Goal: Task Accomplishment & Management: Complete application form

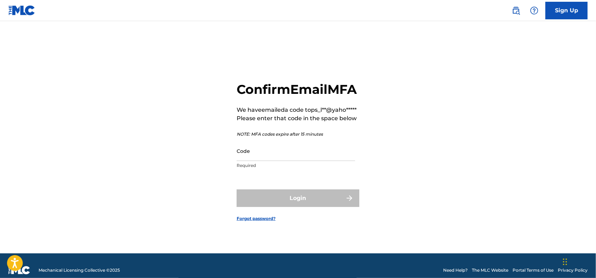
click at [250, 161] on input "Code" at bounding box center [296, 151] width 119 height 20
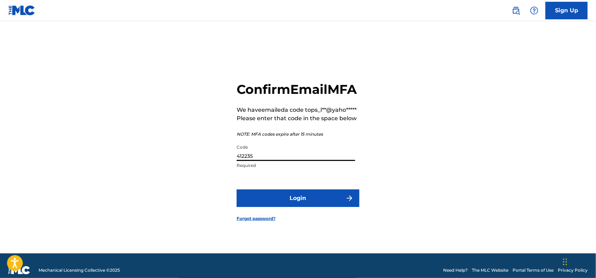
type input "412235"
click at [272, 207] on button "Login" at bounding box center [298, 198] width 123 height 18
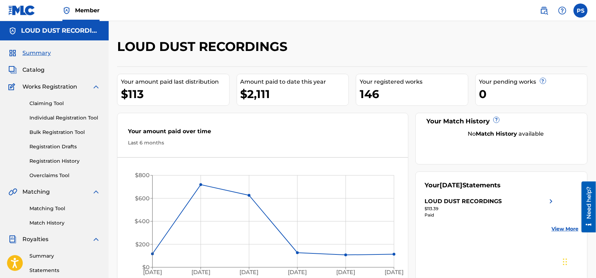
click at [42, 116] on link "Individual Registration Tool" at bounding box center [64, 117] width 71 height 7
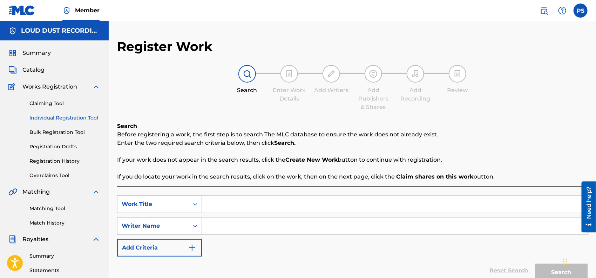
click at [230, 223] on input "Search Form" at bounding box center [395, 225] width 386 height 17
type input "[PERSON_NAME] [PERSON_NAME]"
click at [242, 201] on input "Search Form" at bounding box center [395, 203] width 386 height 17
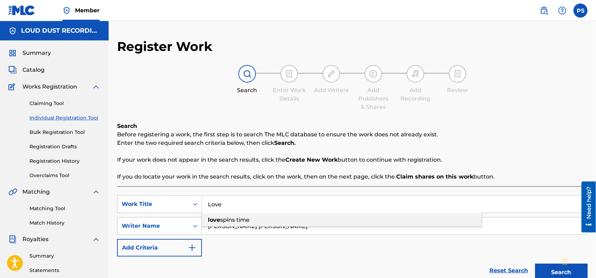
click at [241, 219] on span "spins time" at bounding box center [234, 219] width 29 height 7
type input "lovespins time"
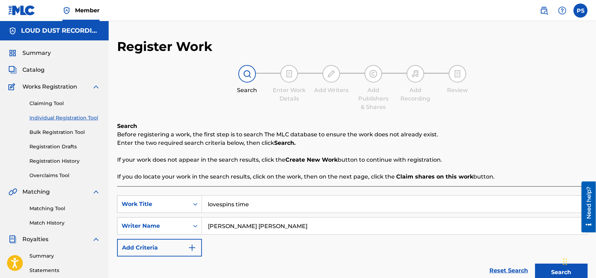
click at [559, 267] on button "Search" at bounding box center [561, 272] width 53 height 18
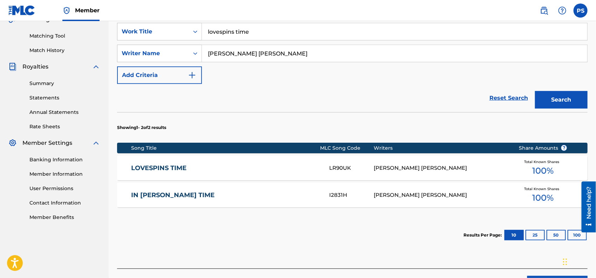
scroll to position [187, 0]
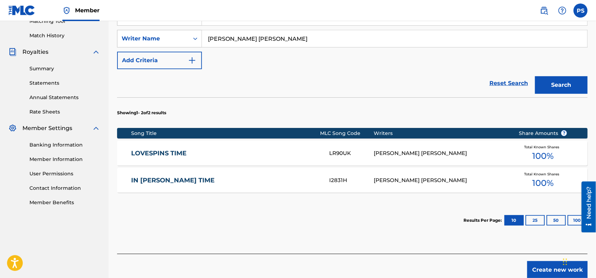
click at [147, 151] on link "LOVESPINS TIME" at bounding box center [225, 153] width 189 height 8
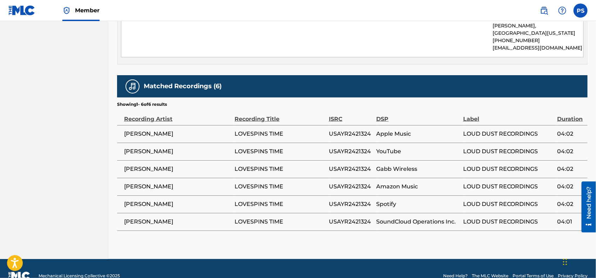
scroll to position [285, 0]
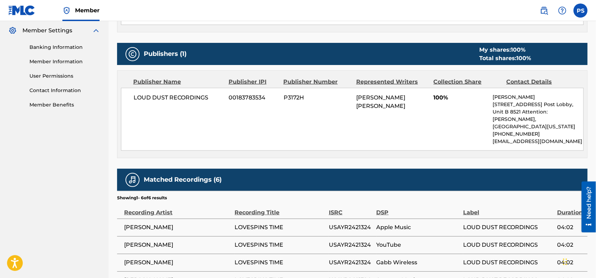
click at [54, 93] on link "Contact Information" at bounding box center [64, 90] width 71 height 7
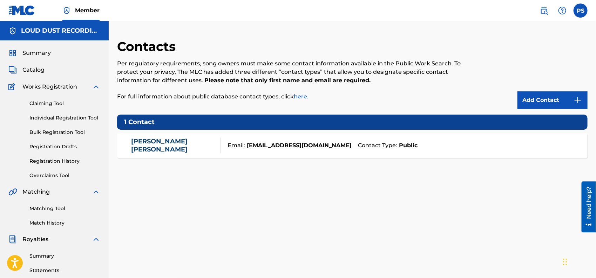
scroll to position [93, 0]
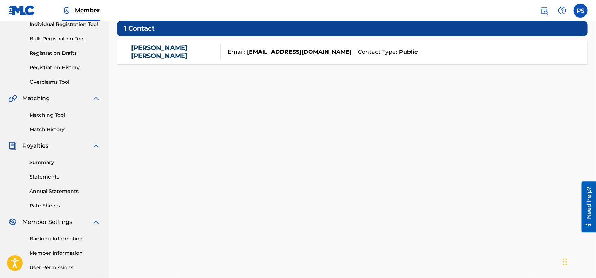
click at [157, 51] on link "[PERSON_NAME]" at bounding box center [174, 52] width 86 height 16
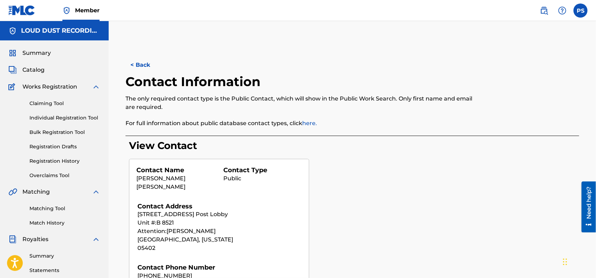
scroll to position [93, 0]
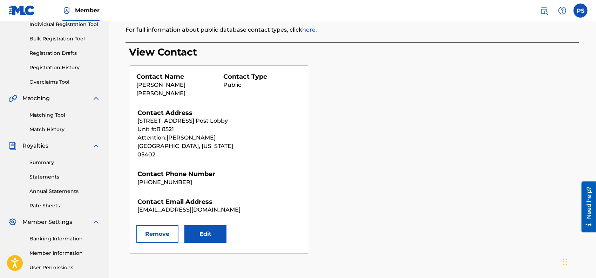
click at [214, 225] on button "Edit" at bounding box center [206, 234] width 42 height 18
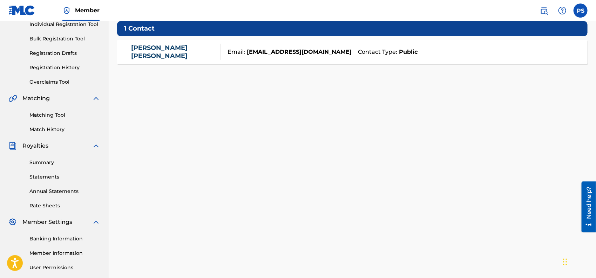
click at [143, 53] on link "[PERSON_NAME]" at bounding box center [174, 52] width 86 height 16
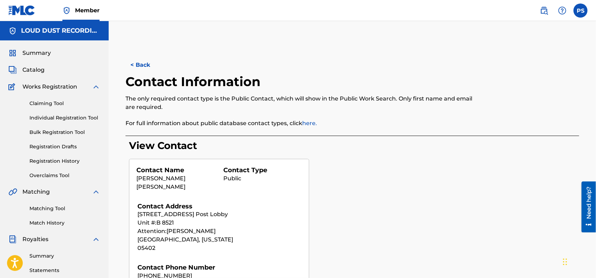
scroll to position [93, 0]
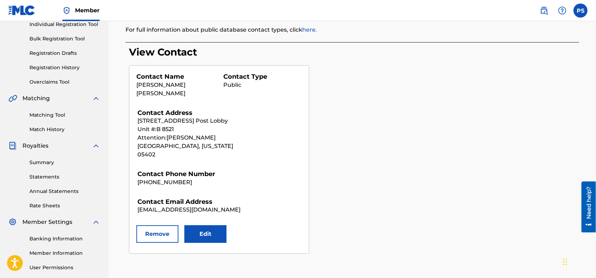
click at [216, 228] on button "Edit" at bounding box center [206, 234] width 42 height 18
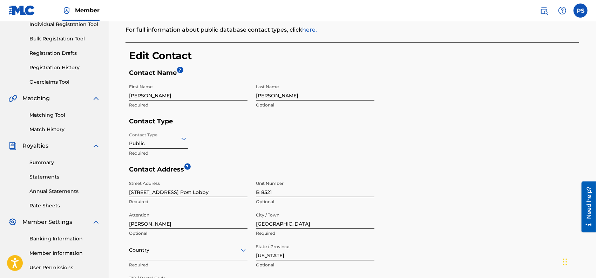
scroll to position [187, 0]
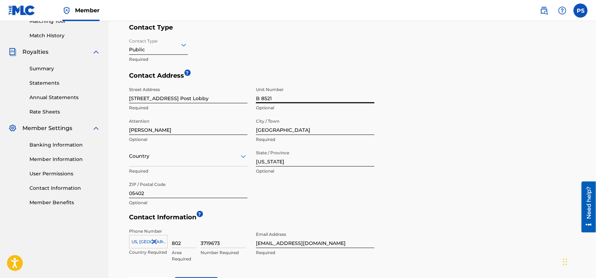
click at [262, 96] on input "B 8521" at bounding box center [315, 93] width 119 height 20
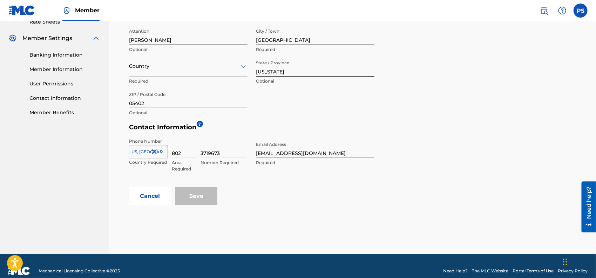
scroll to position [281, 0]
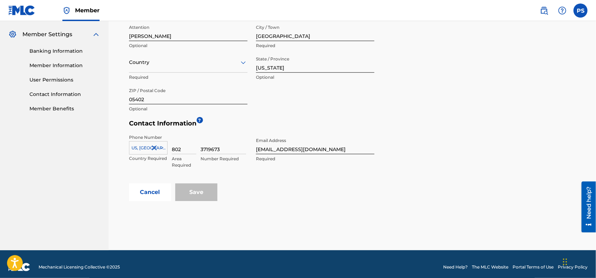
click at [198, 197] on div "Save" at bounding box center [196, 192] width 42 height 18
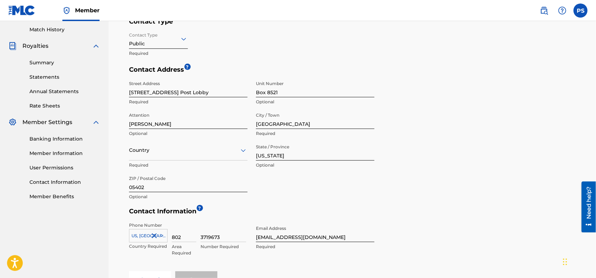
click at [289, 92] on input "Box 8521" at bounding box center [315, 87] width 119 height 20
click at [196, 91] on input "[STREET_ADDRESS] Post Lobby" at bounding box center [188, 87] width 119 height 20
drag, startPoint x: 266, startPoint y: 88, endPoint x: 271, endPoint y: 93, distance: 6.5
click at [267, 89] on input "Box 8521" at bounding box center [315, 87] width 119 height 20
click at [300, 92] on input "8521" at bounding box center [315, 87] width 119 height 20
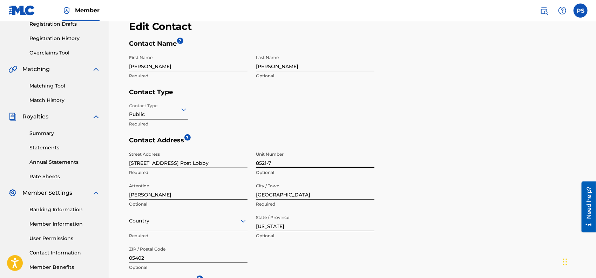
scroll to position [99, 0]
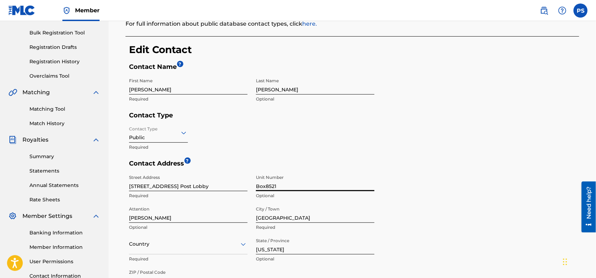
type input "Box 8521"
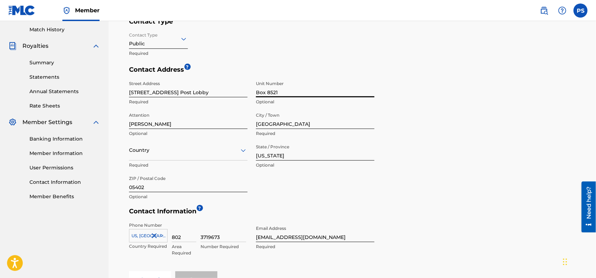
scroll to position [286, 0]
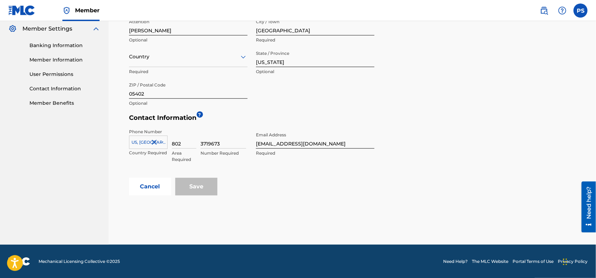
click at [195, 184] on div "Save" at bounding box center [196, 187] width 42 height 18
click at [198, 181] on div "Save" at bounding box center [196, 187] width 42 height 18
click at [198, 183] on div "Save" at bounding box center [196, 187] width 42 height 18
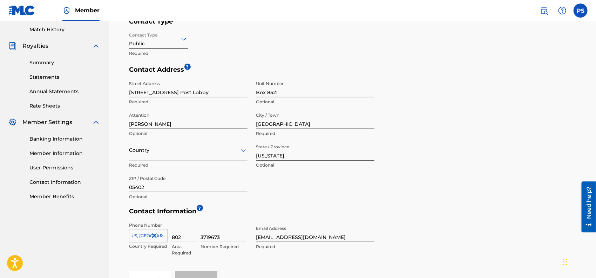
click at [225, 235] on input "3719673" at bounding box center [224, 232] width 46 height 20
type input "3"
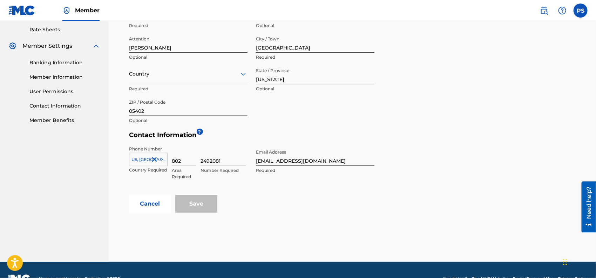
scroll to position [286, 0]
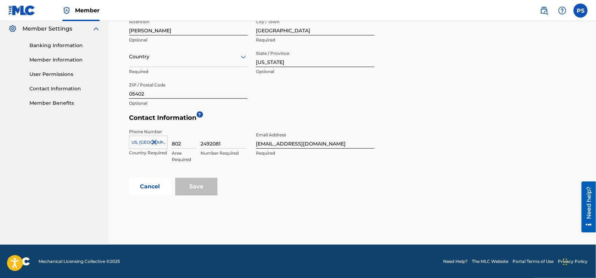
type input "2492081"
click at [198, 189] on div "Save" at bounding box center [196, 187] width 42 height 18
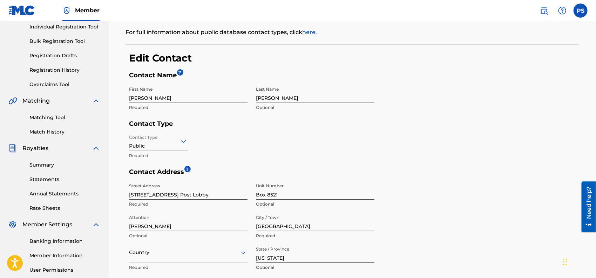
scroll to position [6, 0]
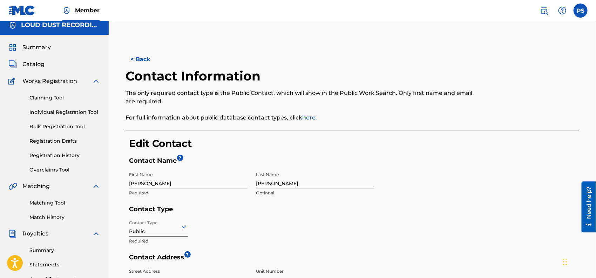
scroll to position [93, 0]
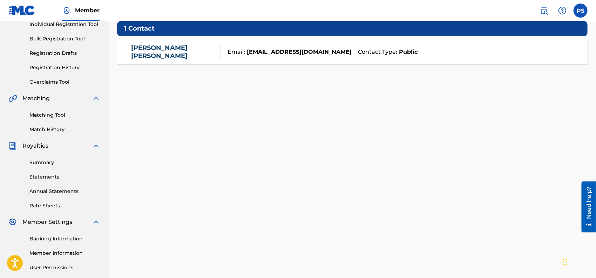
click at [147, 55] on link "[PERSON_NAME]" at bounding box center [174, 52] width 86 height 16
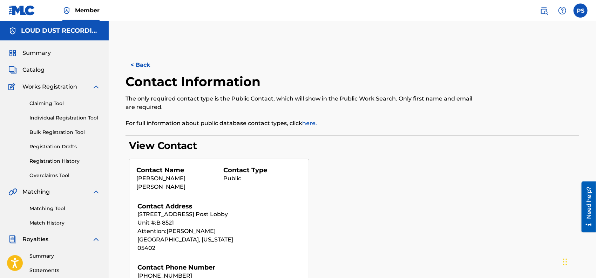
scroll to position [93, 0]
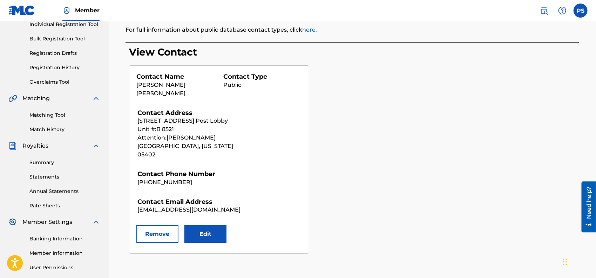
click at [205, 225] on button "Edit" at bounding box center [206, 234] width 42 height 18
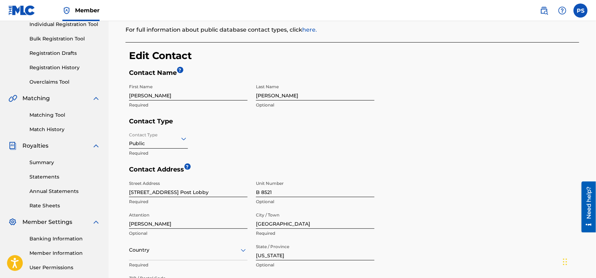
scroll to position [187, 0]
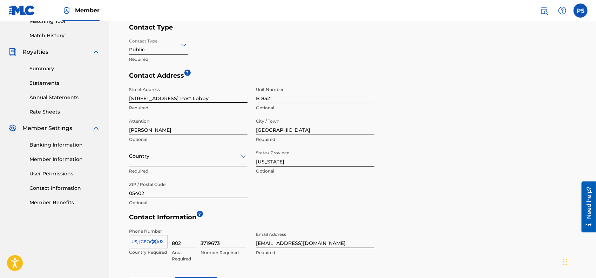
click at [215, 97] on input "[STREET_ADDRESS] Post Lobby" at bounding box center [188, 93] width 119 height 20
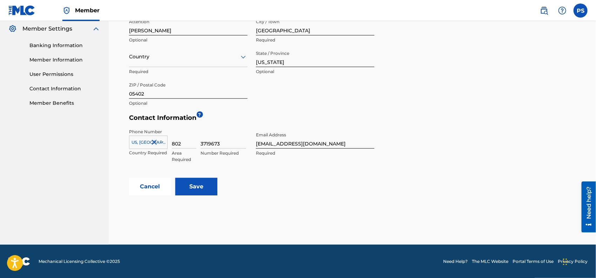
scroll to position [193, 0]
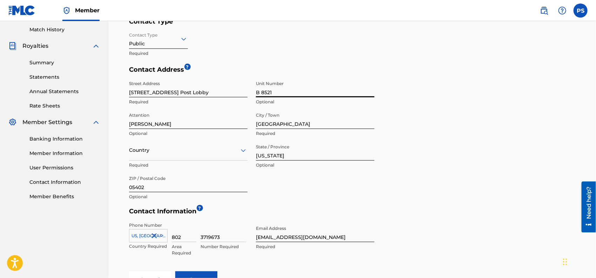
click at [259, 93] on input "B 8521" at bounding box center [315, 87] width 119 height 20
type input "B 8521"
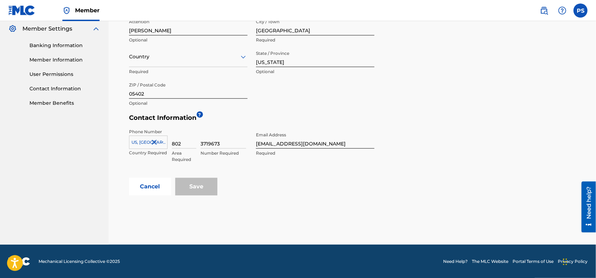
click at [159, 190] on button "Cancel" at bounding box center [150, 187] width 42 height 18
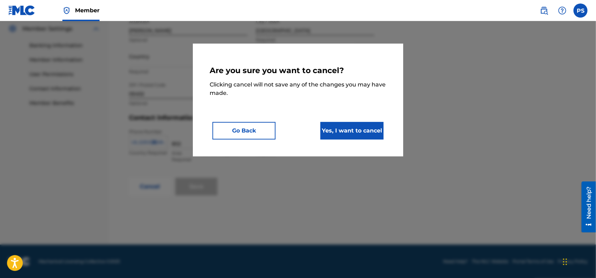
click at [247, 135] on button "Go Back" at bounding box center [244, 131] width 63 height 18
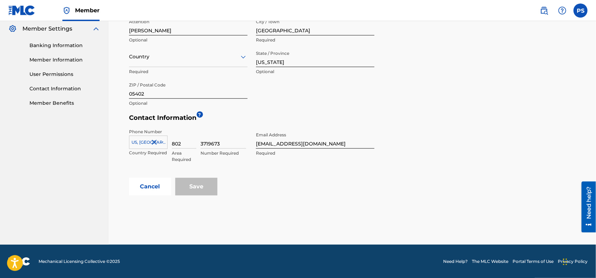
scroll to position [99, 0]
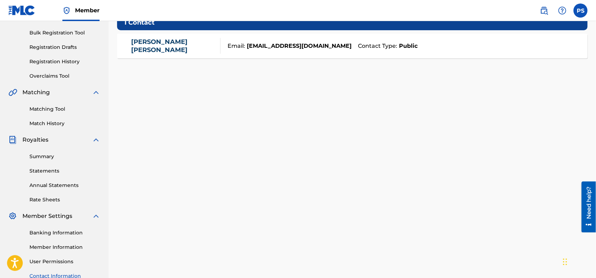
scroll to position [93, 0]
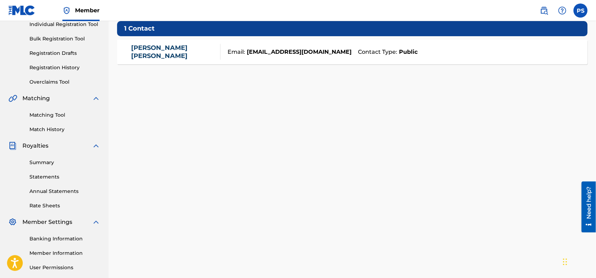
click at [156, 53] on link "[PERSON_NAME]" at bounding box center [174, 52] width 86 height 16
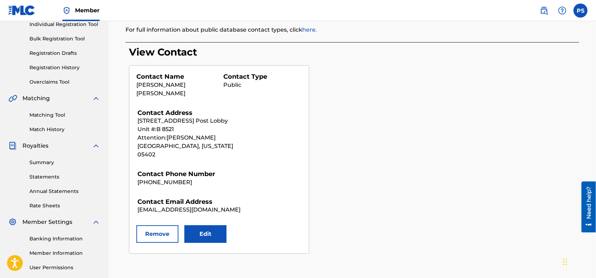
scroll to position [157, 0]
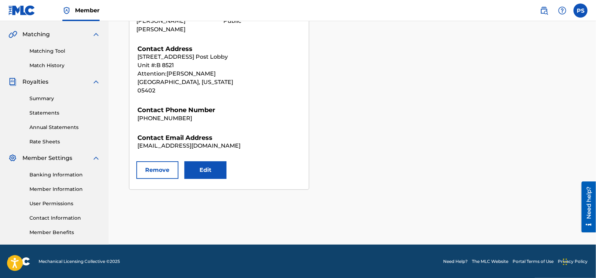
click at [208, 161] on button "Edit" at bounding box center [206, 170] width 42 height 18
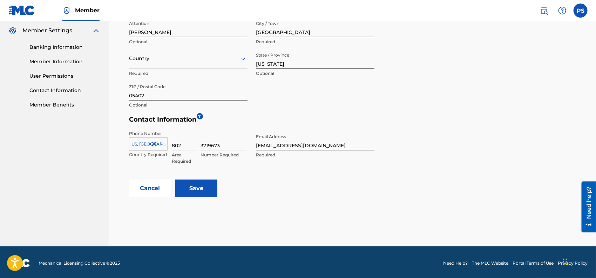
scroll to position [286, 0]
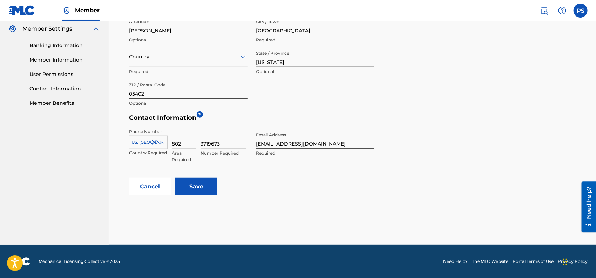
click at [203, 181] on input "Save" at bounding box center [196, 187] width 42 height 18
click at [153, 186] on button "Cancel" at bounding box center [150, 187] width 42 height 18
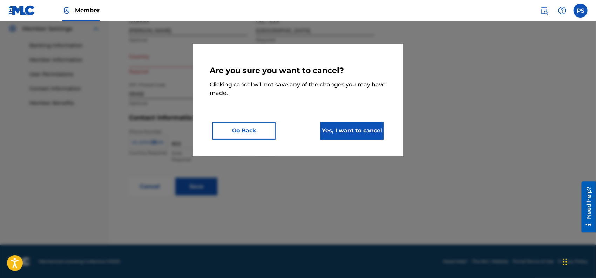
click at [327, 133] on button "Yes, I want to cancel" at bounding box center [352, 131] width 63 height 18
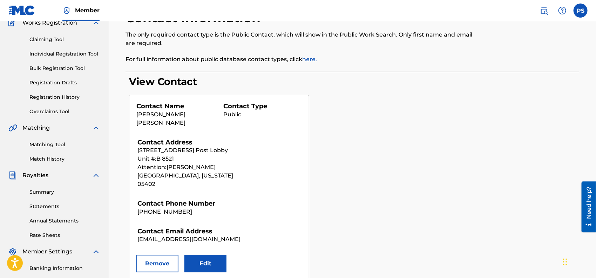
scroll to position [0, 0]
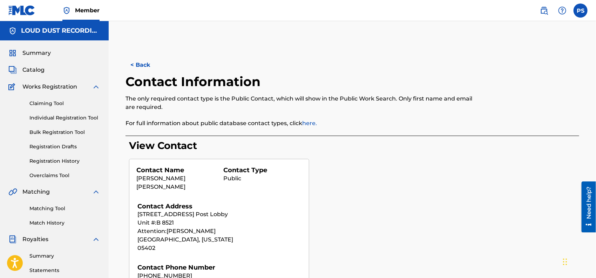
click at [87, 8] on span "Member" at bounding box center [87, 10] width 25 height 8
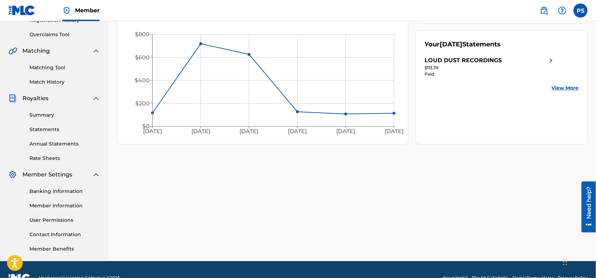
scroll to position [157, 0]
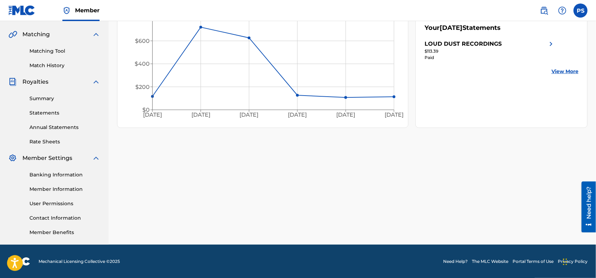
click at [50, 215] on link "Contact Information" at bounding box center [64, 217] width 71 height 7
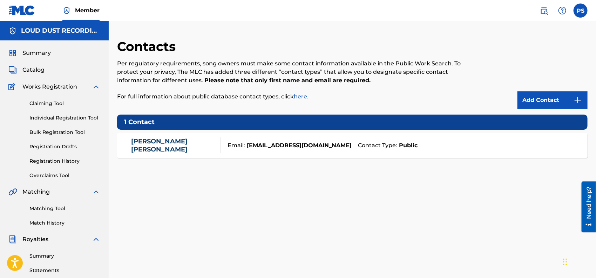
click at [164, 147] on link "[PERSON_NAME]" at bounding box center [174, 145] width 86 height 16
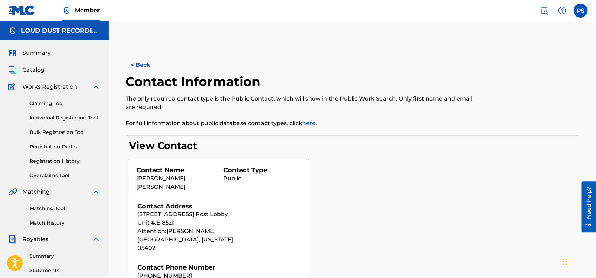
click at [40, 118] on link "Individual Registration Tool" at bounding box center [64, 117] width 71 height 7
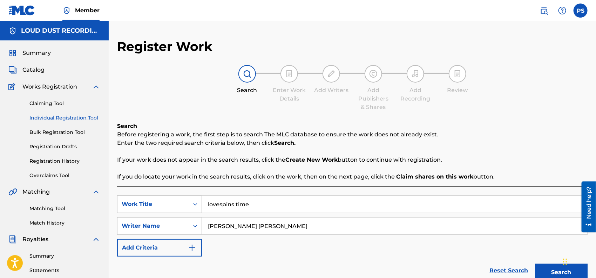
click at [262, 207] on input "lovespins time" at bounding box center [395, 203] width 386 height 17
type input "l"
type input "Carolingian"
click at [304, 159] on strong "Create New Work" at bounding box center [312, 159] width 52 height 7
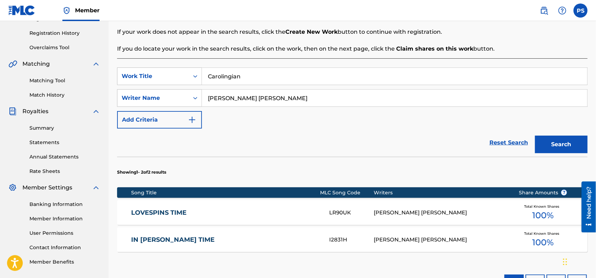
scroll to position [34, 0]
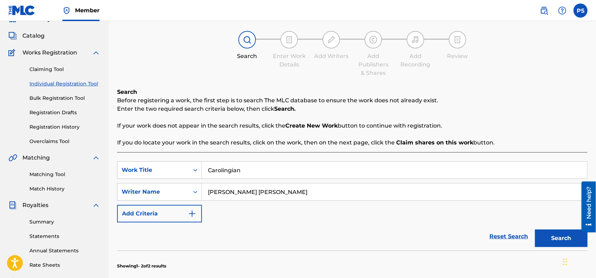
click at [41, 83] on link "Individual Registration Tool" at bounding box center [64, 83] width 71 height 7
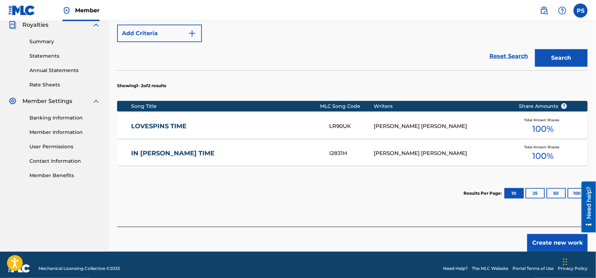
scroll to position [221, 0]
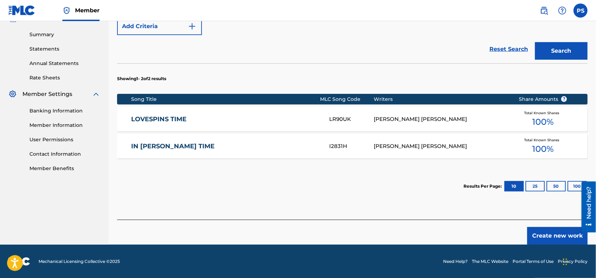
click at [545, 234] on button "Create new work" at bounding box center [558, 236] width 60 height 18
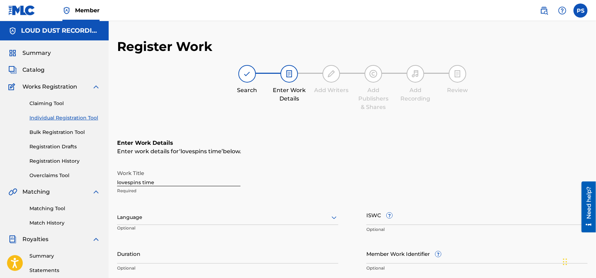
scroll to position [93, 0]
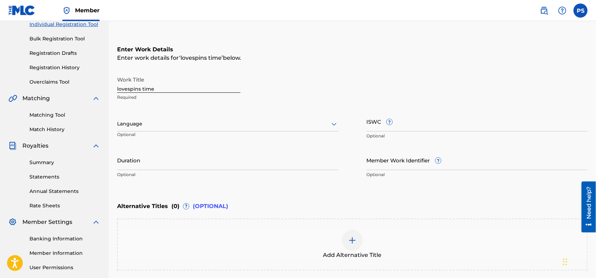
click at [175, 87] on input "lovespins time" at bounding box center [178, 83] width 123 height 20
type input "l"
type input "Carolingian"
click at [336, 123] on icon at bounding box center [334, 124] width 8 height 8
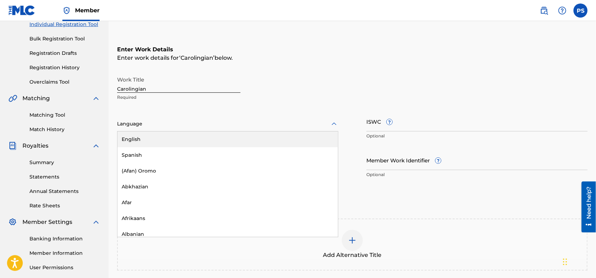
click at [136, 139] on div "English" at bounding box center [228, 139] width 221 height 16
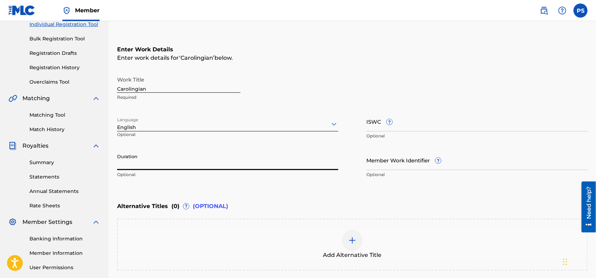
click at [168, 161] on input "Duration" at bounding box center [227, 160] width 221 height 20
type input "2"
type input "02:09"
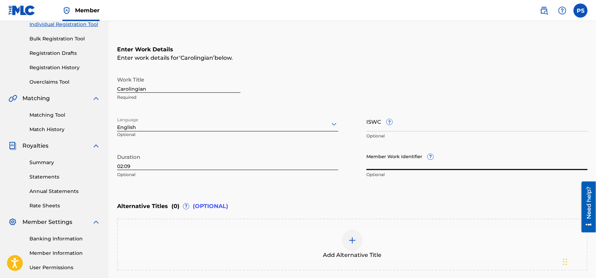
click at [395, 163] on input "Member Work Identifier ?" at bounding box center [477, 160] width 221 height 20
click at [394, 135] on p "Optional" at bounding box center [477, 136] width 221 height 6
click at [394, 128] on input "ISWC ?" at bounding box center [477, 121] width 221 height 20
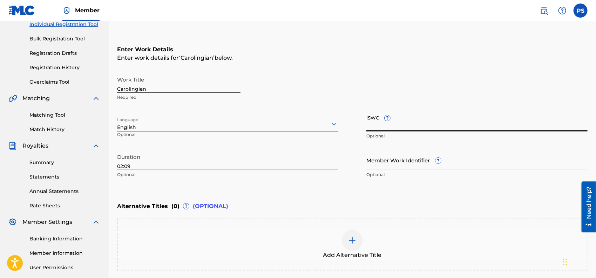
paste input "T-334.290.620-7"
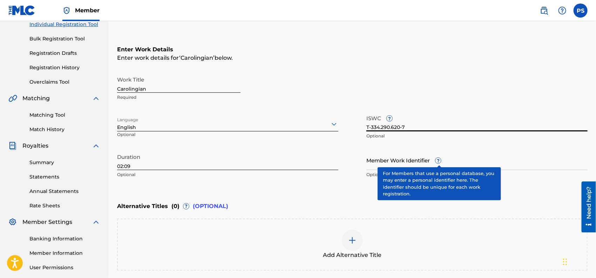
type input "T-334.290.620-7"
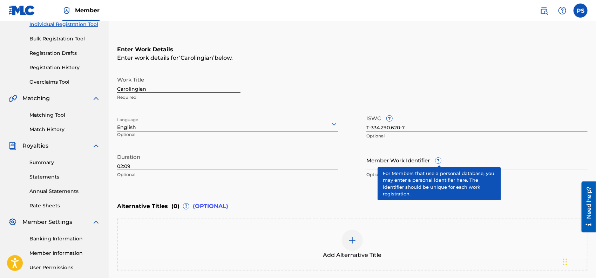
click at [438, 160] on span "?" at bounding box center [439, 161] width 6 height 6
click at [438, 160] on input "Member Work Identifier ?" at bounding box center [477, 160] width 221 height 20
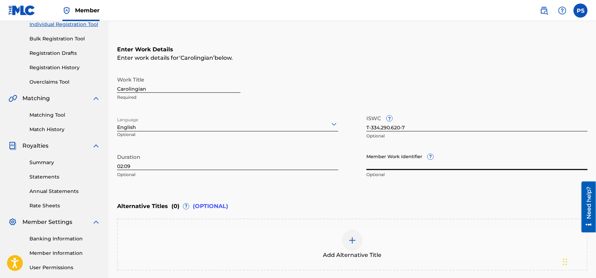
click at [438, 160] on input "Member Work Identifier ?" at bounding box center [477, 160] width 221 height 20
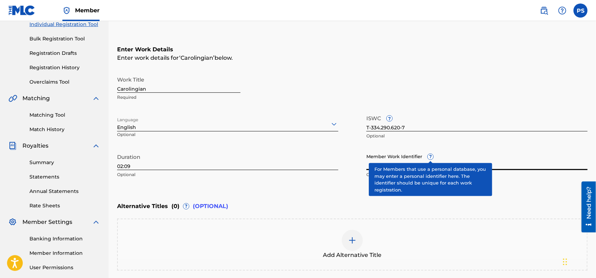
click at [431, 156] on div "Member Work Identifier ? Optional" at bounding box center [477, 166] width 221 height 32
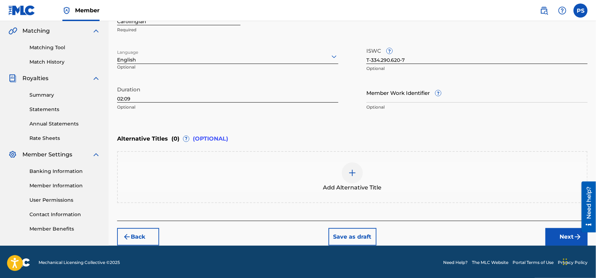
scroll to position [161, 0]
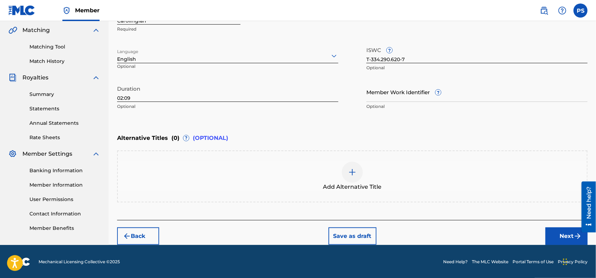
click at [567, 234] on button "Next" at bounding box center [567, 236] width 42 height 18
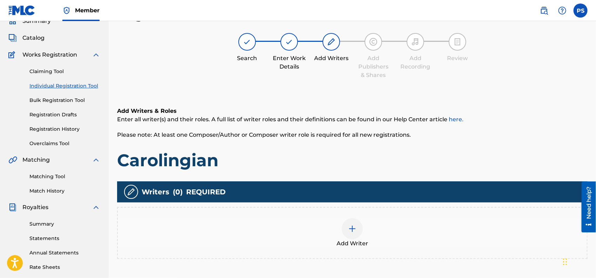
scroll to position [32, 0]
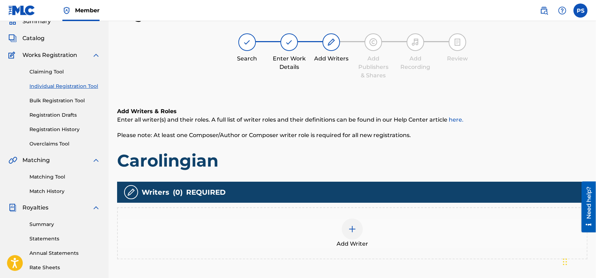
click at [357, 226] on div at bounding box center [352, 228] width 21 height 21
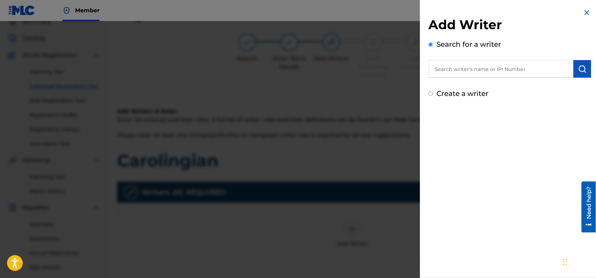
click at [453, 69] on input "text" at bounding box center [501, 69] width 145 height 18
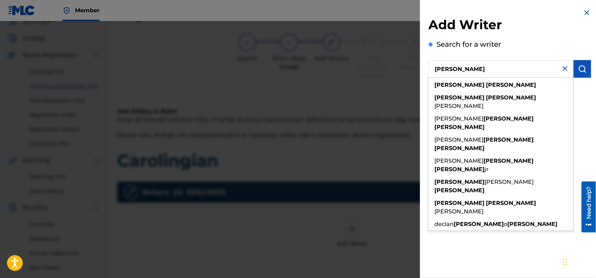
click at [488, 69] on input "[PERSON_NAME]" at bounding box center [501, 69] width 145 height 18
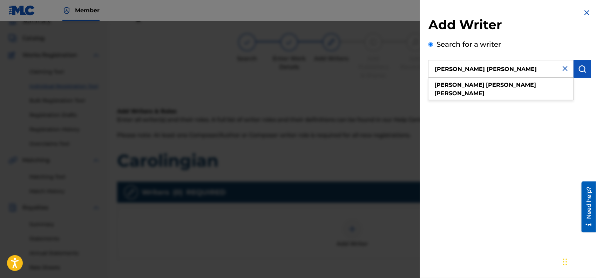
type input "[PERSON_NAME] [PERSON_NAME]"
click at [579, 68] on img "submit" at bounding box center [583, 69] width 8 height 8
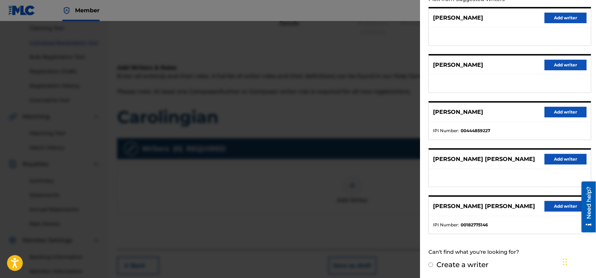
scroll to position [157, 0]
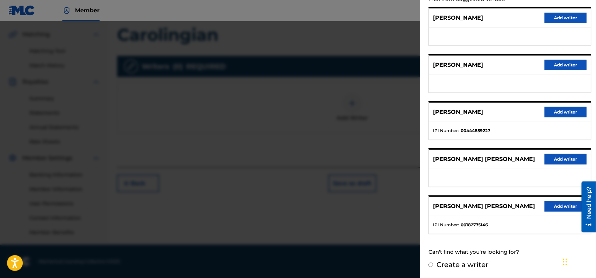
click at [552, 209] on button "Add writer" at bounding box center [566, 206] width 42 height 11
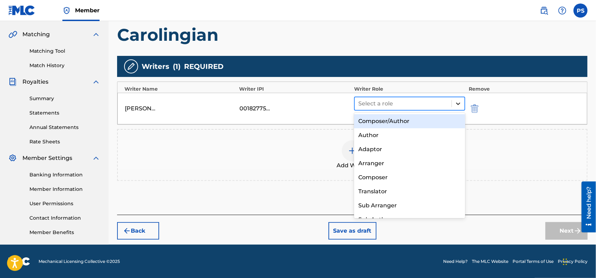
click at [458, 103] on icon at bounding box center [458, 103] width 4 height 2
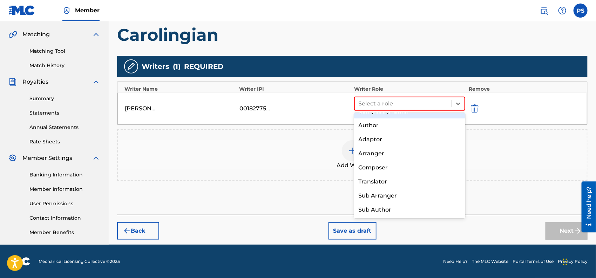
scroll to position [0, 0]
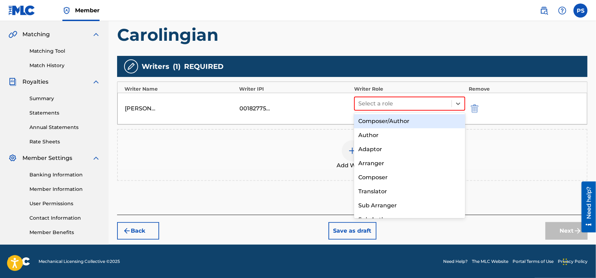
click at [402, 121] on div "Composer/Author" at bounding box center [409, 121] width 111 height 14
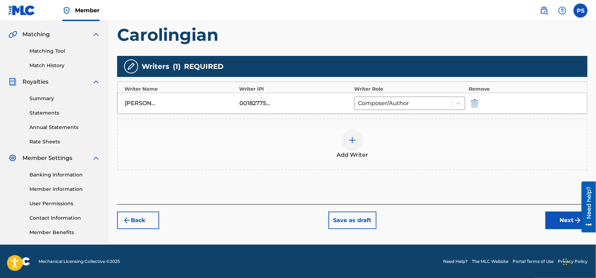
click at [359, 143] on div at bounding box center [352, 139] width 21 height 21
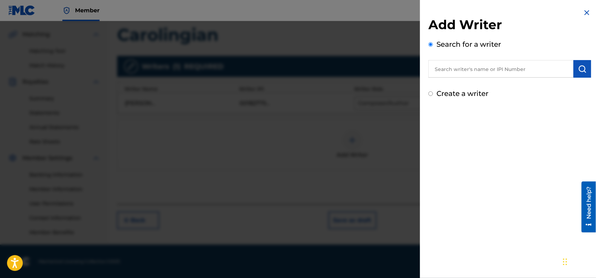
click at [449, 74] on input "text" at bounding box center [501, 69] width 145 height 18
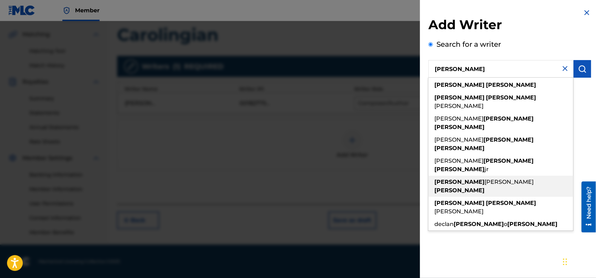
click at [485, 187] on strong "[PERSON_NAME]" at bounding box center [460, 190] width 50 height 7
type input "[PERSON_NAME] [PERSON_NAME]"
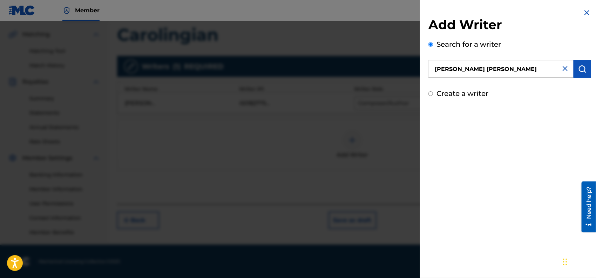
click at [579, 70] on img "submit" at bounding box center [583, 69] width 8 height 8
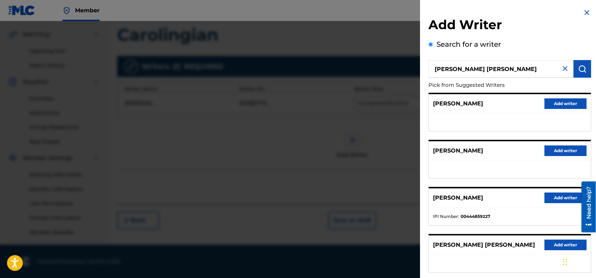
scroll to position [83, 0]
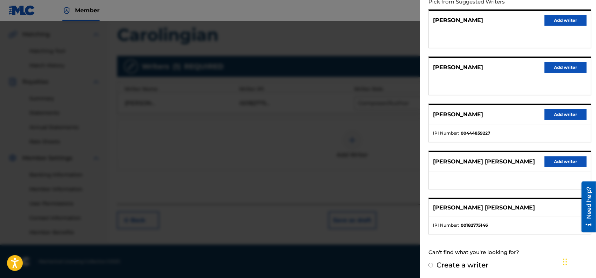
click at [444, 210] on p "[PERSON_NAME] [PERSON_NAME]" at bounding box center [484, 207] width 102 height 8
click at [482, 222] on strong "00182775146" at bounding box center [474, 225] width 27 height 6
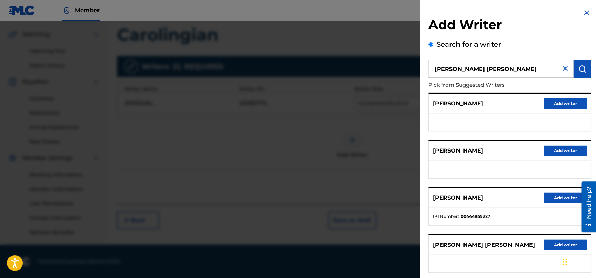
click at [585, 13] on img at bounding box center [587, 12] width 8 height 8
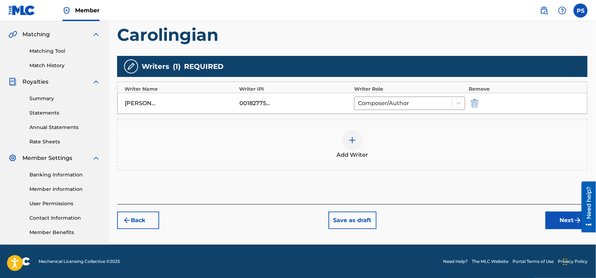
click at [556, 218] on button "Next" at bounding box center [567, 220] width 42 height 18
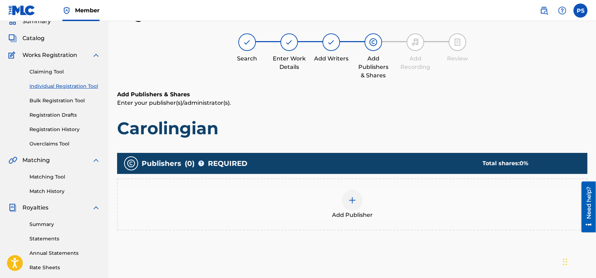
scroll to position [125, 0]
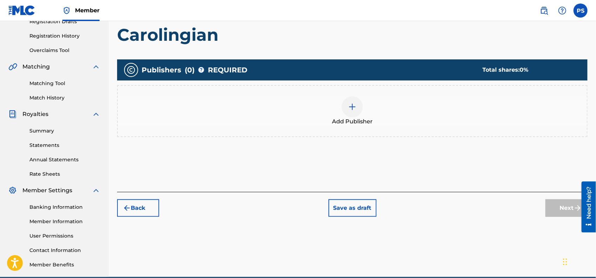
click at [351, 105] on img at bounding box center [352, 106] width 8 height 8
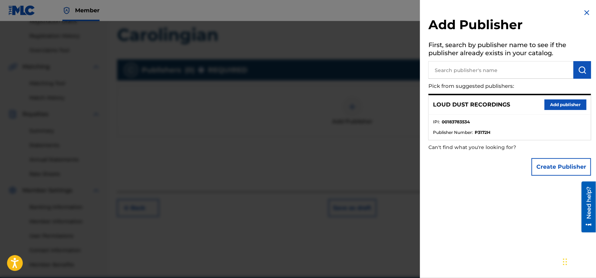
click at [555, 106] on button "Add publisher" at bounding box center [566, 104] width 42 height 11
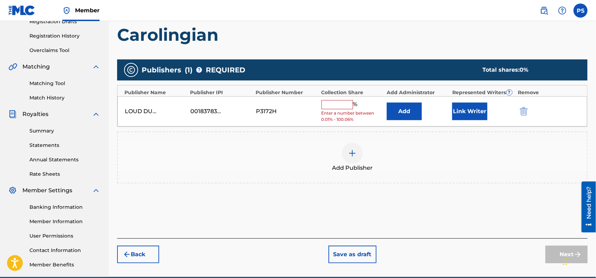
click at [345, 108] on input "text" at bounding box center [338, 104] width 32 height 9
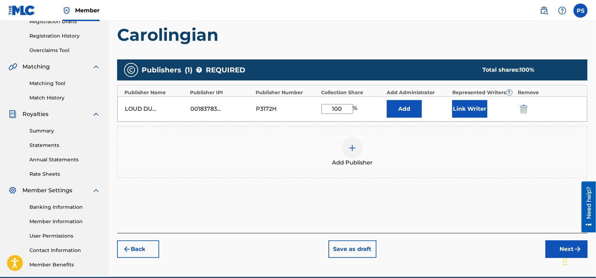
type input "100"
click at [472, 106] on button "Link Writer" at bounding box center [470, 109] width 35 height 18
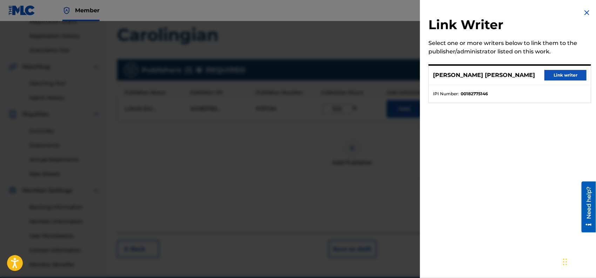
click at [553, 76] on button "Link writer" at bounding box center [566, 75] width 42 height 11
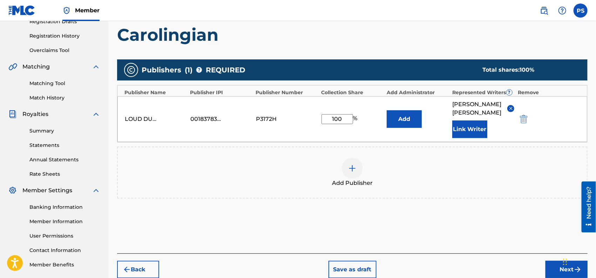
click at [554, 269] on button "Next" at bounding box center [567, 269] width 42 height 18
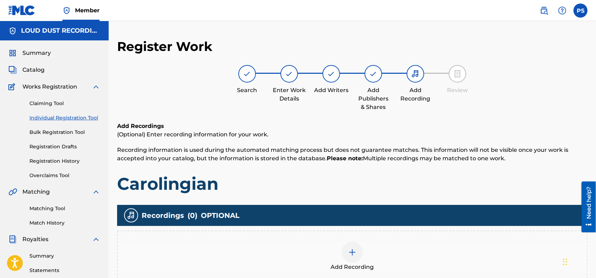
scroll to position [93, 0]
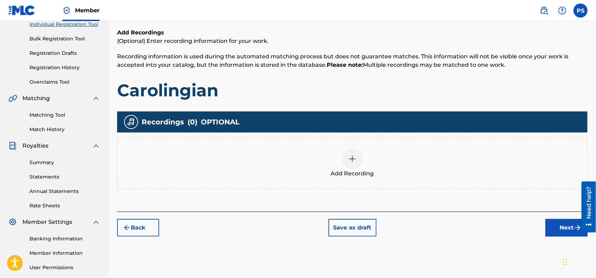
click at [351, 160] on img at bounding box center [352, 158] width 8 height 8
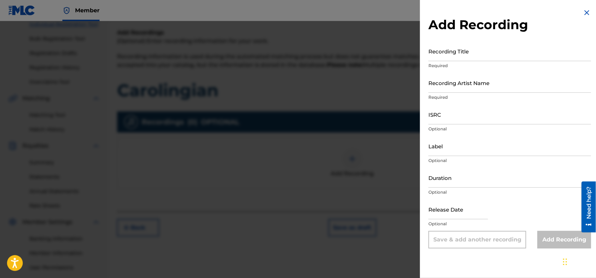
click at [585, 13] on img at bounding box center [587, 12] width 8 height 8
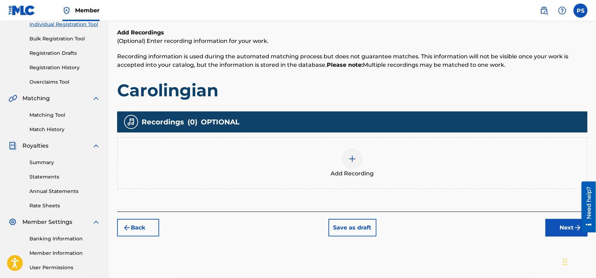
click at [355, 161] on img at bounding box center [352, 158] width 8 height 8
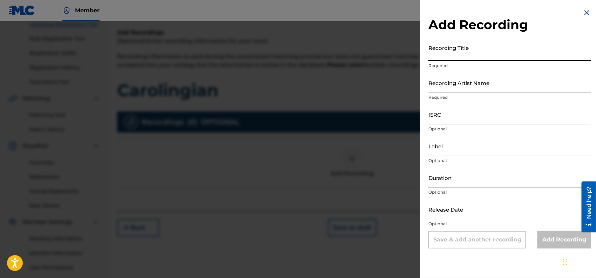
click at [459, 53] on input "Recording Title" at bounding box center [510, 51] width 163 height 20
type input "Carolingian"
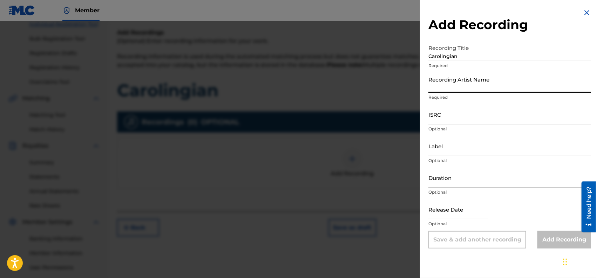
click at [471, 85] on input "Recording Artist Name" at bounding box center [510, 83] width 163 height 20
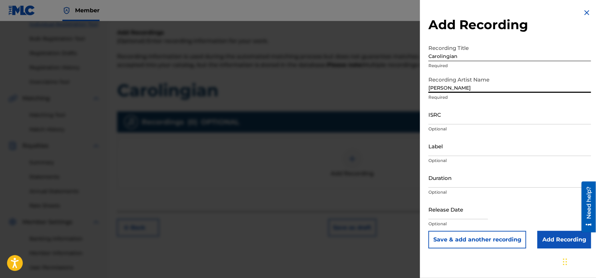
type input "[PERSON_NAME]"
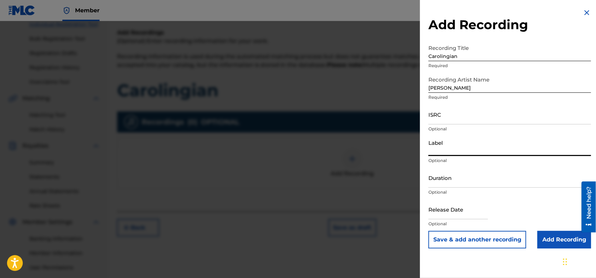
click at [449, 150] on input "Label" at bounding box center [510, 146] width 163 height 20
type input "Loud Dust Recordings"
click at [460, 179] on input "Duration" at bounding box center [510, 177] width 163 height 20
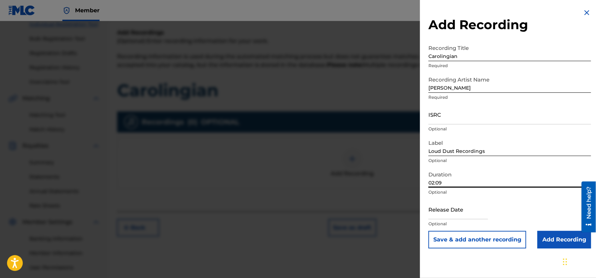
type input "02:09"
select select "7"
select select "2025"
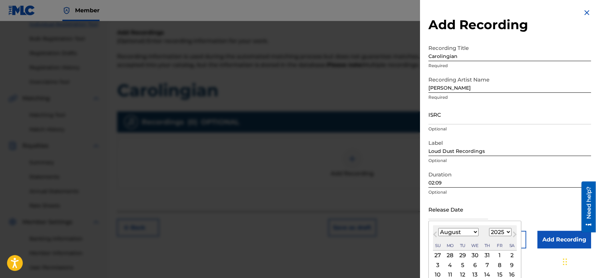
click at [453, 210] on input "text" at bounding box center [459, 209] width 60 height 20
type input "[DATE]"
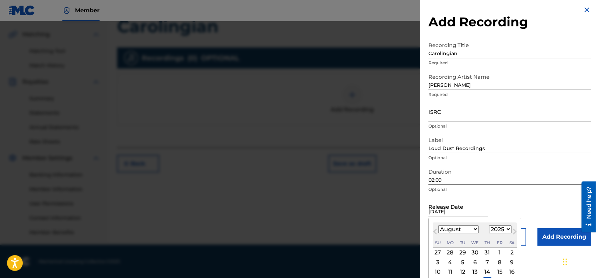
scroll to position [0, 0]
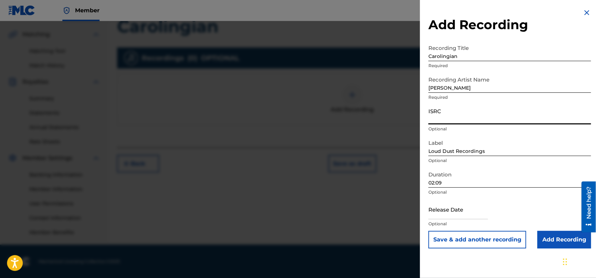
click at [455, 118] on input "ISRC" at bounding box center [510, 114] width 163 height 20
paste input "USAYR2572925"
type input "USAYR2572925"
click at [457, 210] on input "text" at bounding box center [459, 209] width 60 height 20
select select "7"
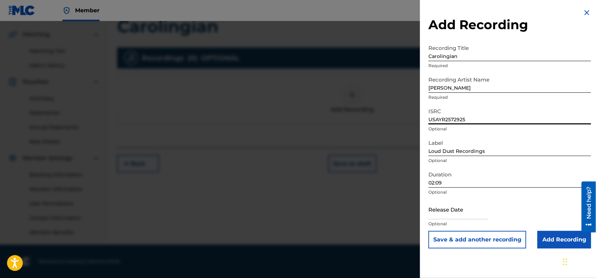
select select "2025"
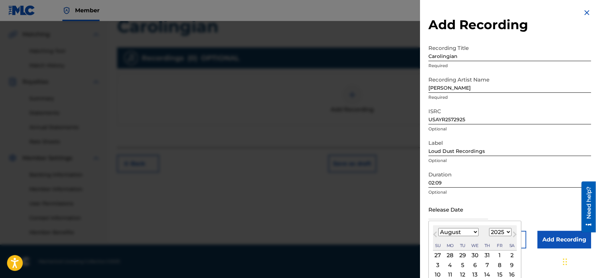
type input "[DATE]"
click at [525, 211] on div "Release Date Previous Month Next Month August [DATE] February March April May J…" at bounding box center [510, 215] width 163 height 32
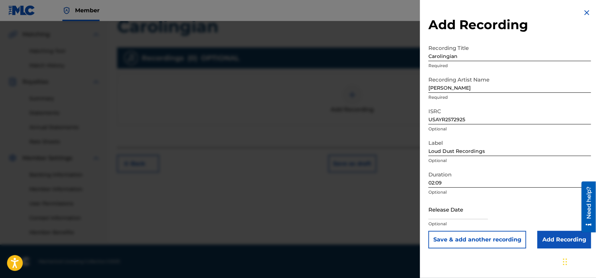
select select "7"
select select "2025"
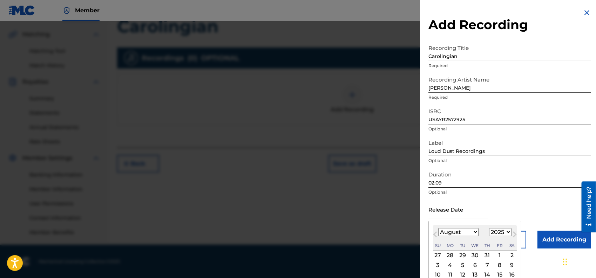
click at [462, 213] on input "text" at bounding box center [459, 209] width 60 height 20
type input "[DATE]"
click at [436, 233] on span "Previous Month" at bounding box center [436, 235] width 0 height 11
select select "6"
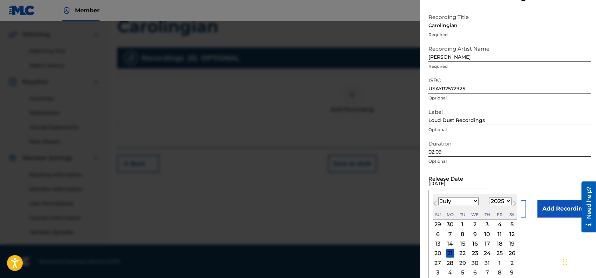
scroll to position [34, 0]
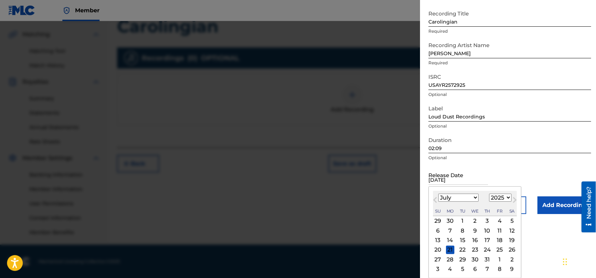
click at [462, 258] on div "29" at bounding box center [463, 259] width 8 height 8
type input "[DATE]"
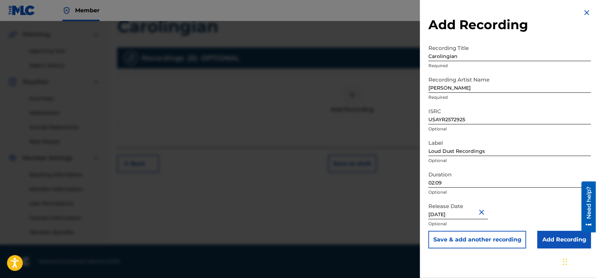
scroll to position [0, 0]
click at [491, 237] on button "Save & add another recording" at bounding box center [478, 240] width 98 height 18
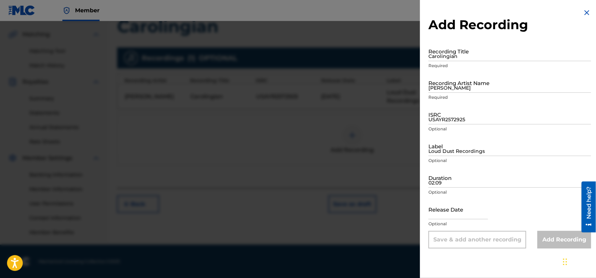
click at [586, 10] on img at bounding box center [587, 12] width 8 height 8
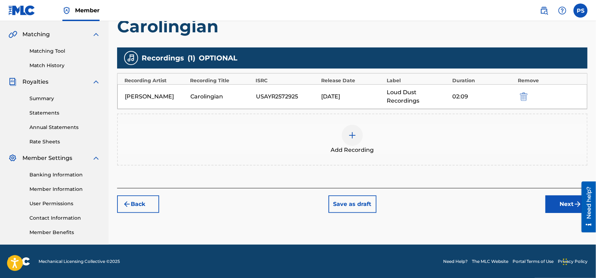
click at [568, 203] on button "Next" at bounding box center [567, 204] width 42 height 18
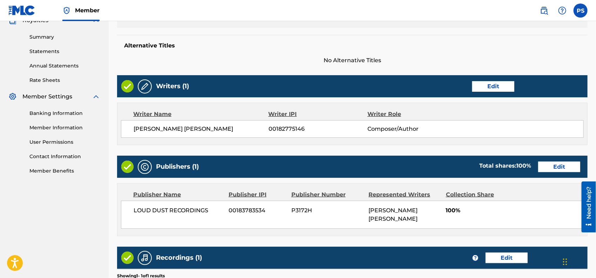
scroll to position [315, 0]
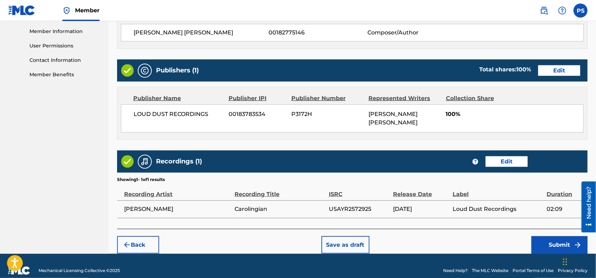
click at [546, 236] on button "Submit" at bounding box center [560, 245] width 56 height 18
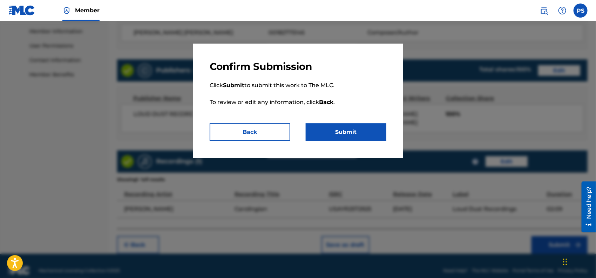
click at [342, 130] on button "Submit" at bounding box center [346, 132] width 81 height 18
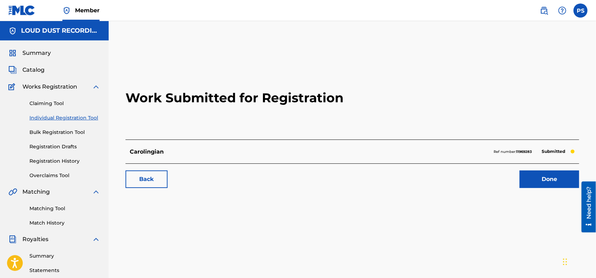
click at [544, 186] on link "Done" at bounding box center [550, 179] width 60 height 18
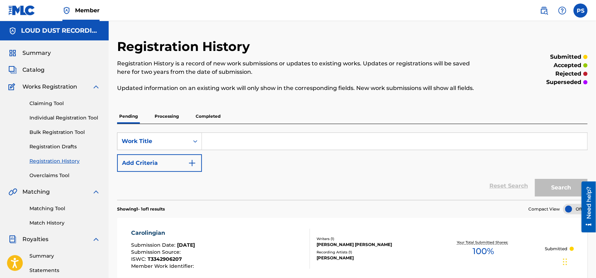
click at [37, 71] on span "Catalog" at bounding box center [33, 70] width 22 height 8
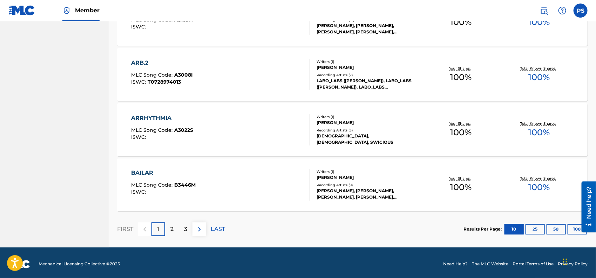
scroll to position [525, 0]
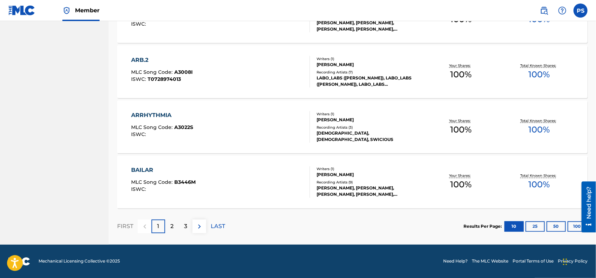
click at [188, 226] on div "3" at bounding box center [186, 226] width 14 height 14
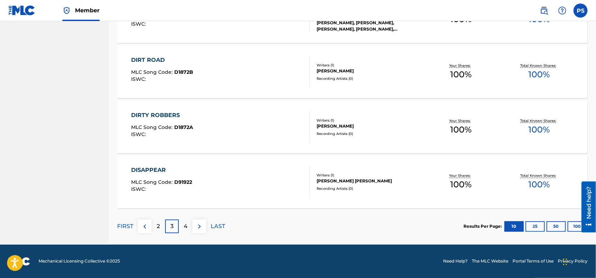
click at [189, 228] on div "4" at bounding box center [186, 226] width 14 height 14
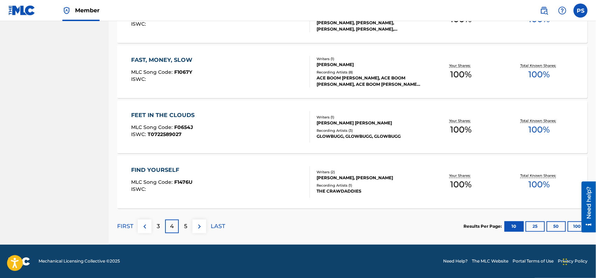
click at [189, 228] on div "5" at bounding box center [186, 226] width 14 height 14
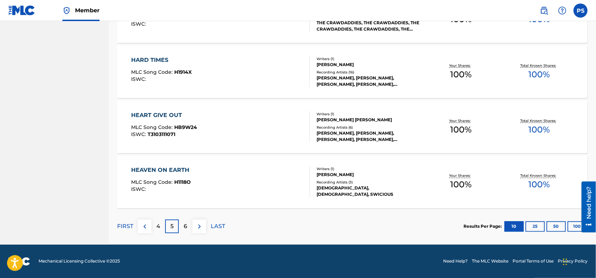
click at [189, 228] on div "6" at bounding box center [186, 226] width 14 height 14
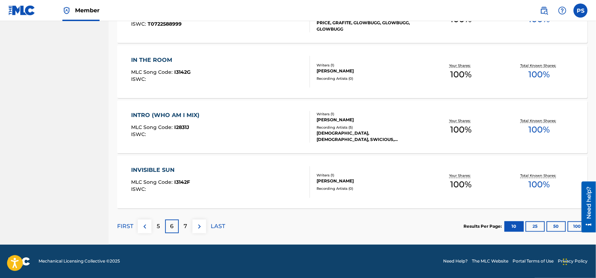
click at [189, 228] on div "7" at bounding box center [186, 226] width 14 height 14
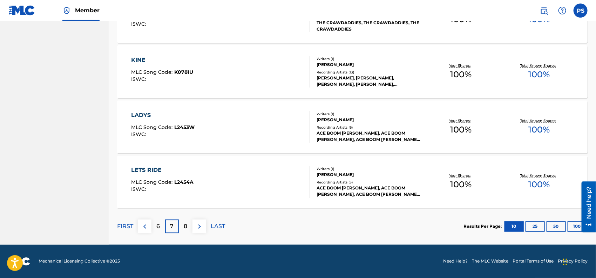
click at [191, 225] on div "8" at bounding box center [186, 226] width 14 height 14
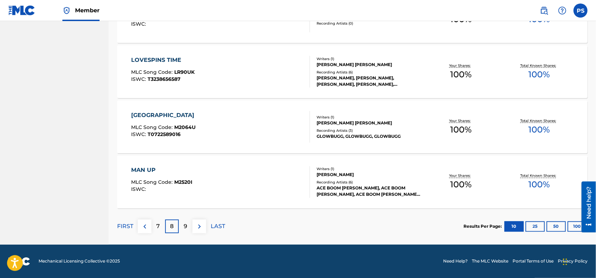
click at [166, 59] on div "LOVESPINS TIME" at bounding box center [163, 60] width 64 height 8
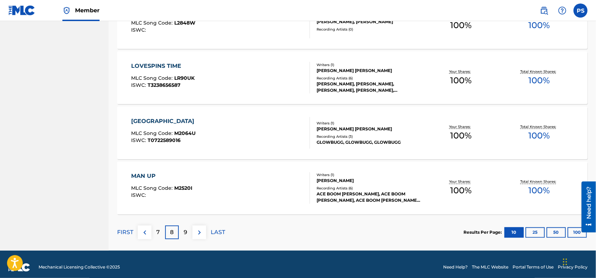
scroll to position [525, 0]
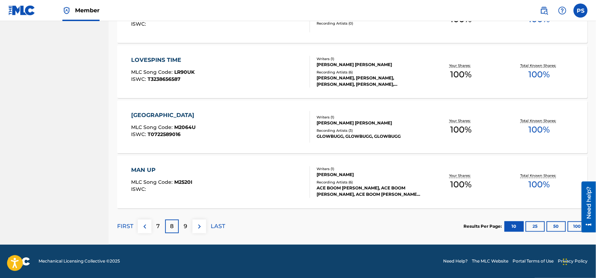
click at [159, 225] on p "7" at bounding box center [159, 226] width 4 height 8
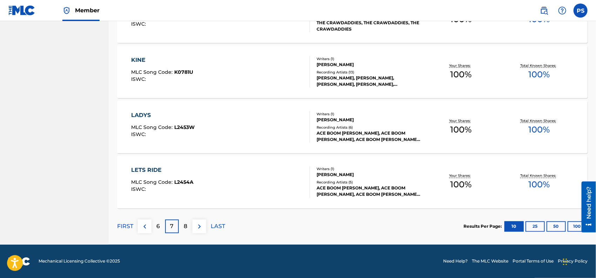
click at [156, 224] on div "6" at bounding box center [159, 226] width 14 height 14
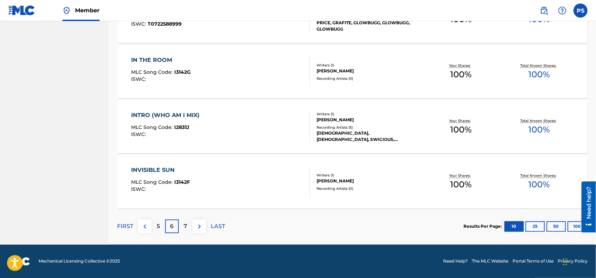
click at [158, 228] on p "5" at bounding box center [158, 226] width 3 height 8
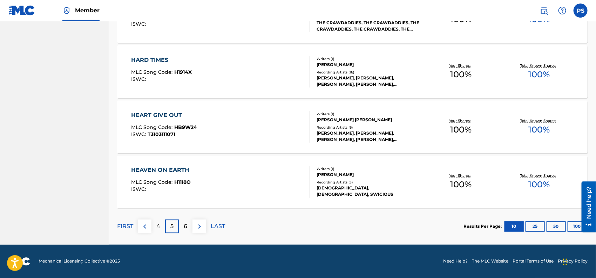
click at [150, 167] on div "HEAVEN ON EARTH" at bounding box center [162, 170] width 62 height 8
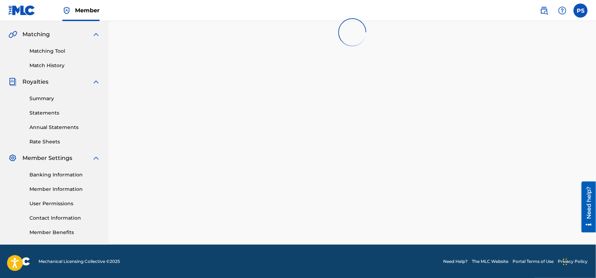
scroll to position [507, 0]
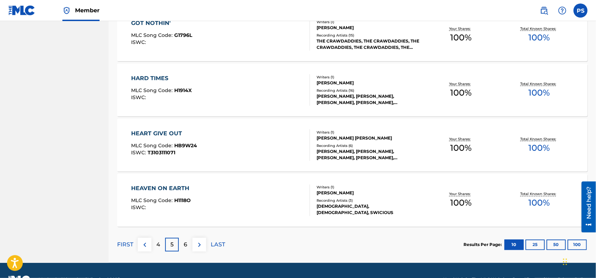
click at [149, 131] on div "HEART GIVE OUT" at bounding box center [164, 133] width 66 height 8
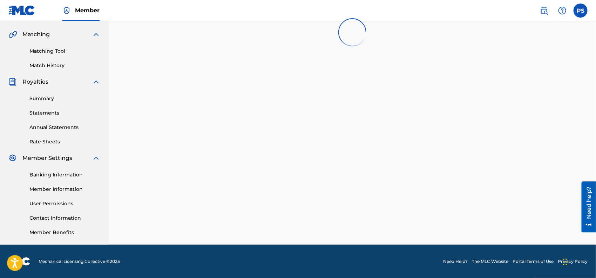
scroll to position [507, 0]
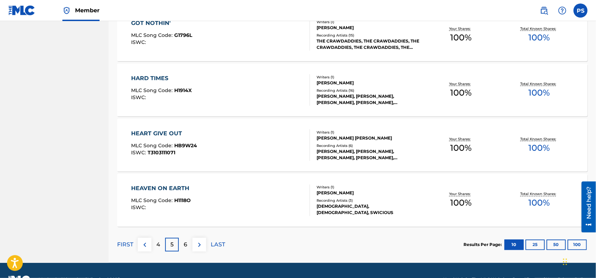
click at [191, 243] on div "6" at bounding box center [186, 245] width 14 height 14
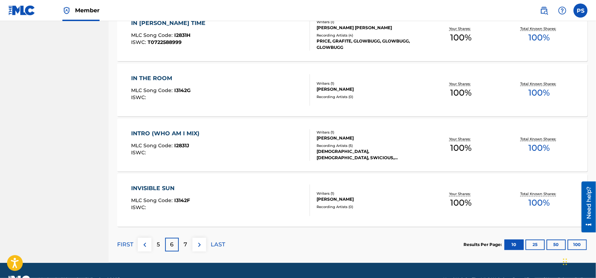
click at [188, 244] on div "7" at bounding box center [186, 245] width 14 height 14
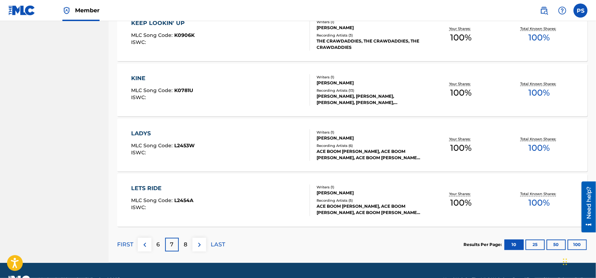
click at [188, 244] on div "8" at bounding box center [186, 245] width 14 height 14
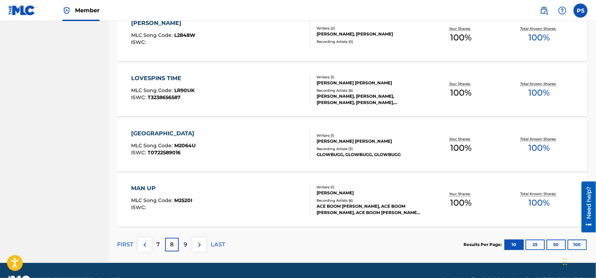
click at [155, 74] on div "LOVESPINS TIME" at bounding box center [163, 78] width 64 height 8
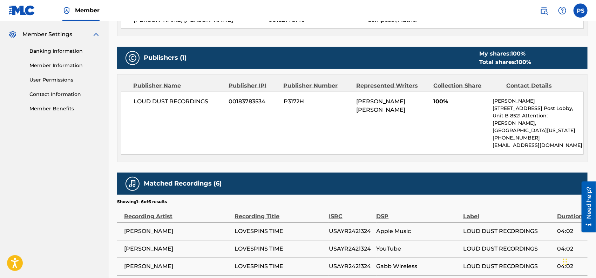
scroll to position [374, 0]
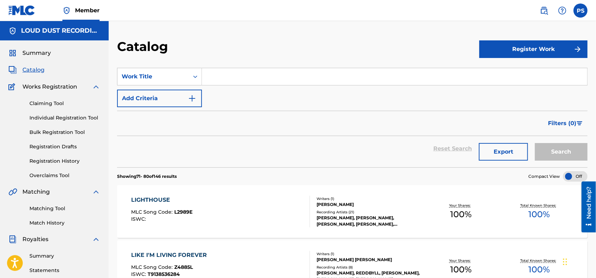
click at [46, 160] on link "Registration History" at bounding box center [64, 160] width 71 height 7
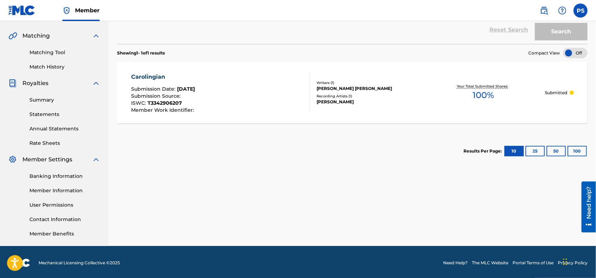
scroll to position [157, 0]
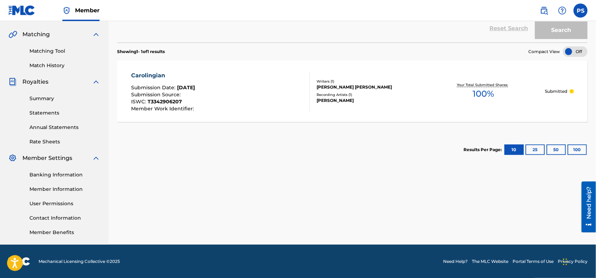
click at [534, 148] on button "25" at bounding box center [535, 149] width 19 height 11
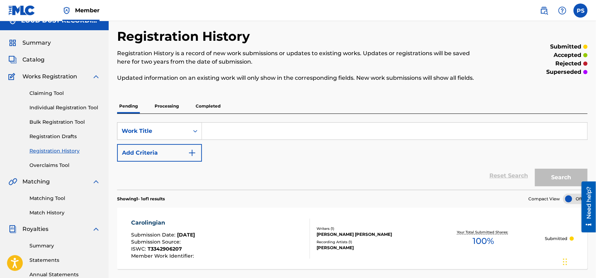
scroll to position [0, 0]
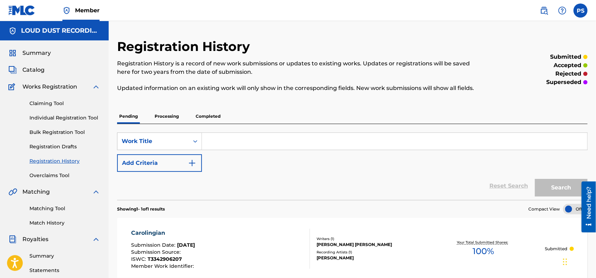
click at [580, 13] on label at bounding box center [581, 11] width 14 height 14
click at [581, 11] on input "PS [PERSON_NAME] [EMAIL_ADDRESS][DOMAIN_NAME] Notification Preferences Profile …" at bounding box center [581, 11] width 0 height 0
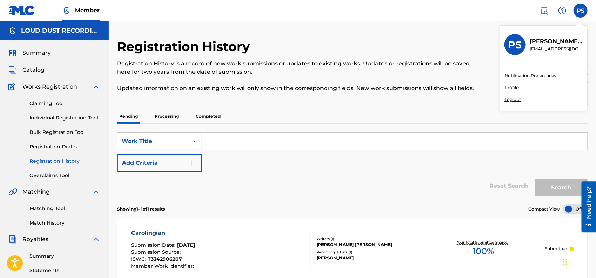
click at [510, 98] on p "Log out" at bounding box center [513, 99] width 16 height 6
click at [581, 11] on input "PS [PERSON_NAME] [EMAIL_ADDRESS][DOMAIN_NAME] Notification Preferences Profile …" at bounding box center [581, 11] width 0 height 0
